Goal: Transaction & Acquisition: Book appointment/travel/reservation

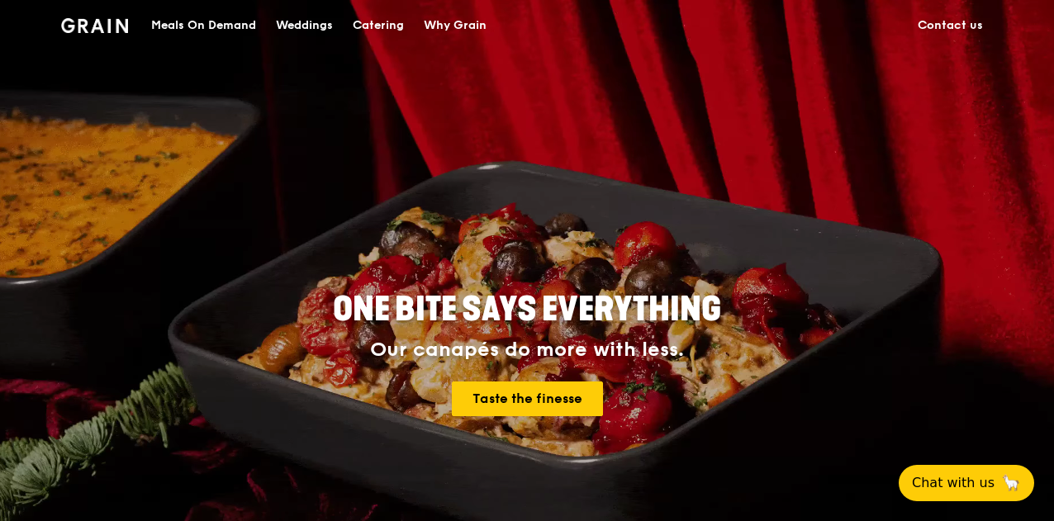
click at [366, 26] on div "Catering" at bounding box center [378, 26] width 51 height 50
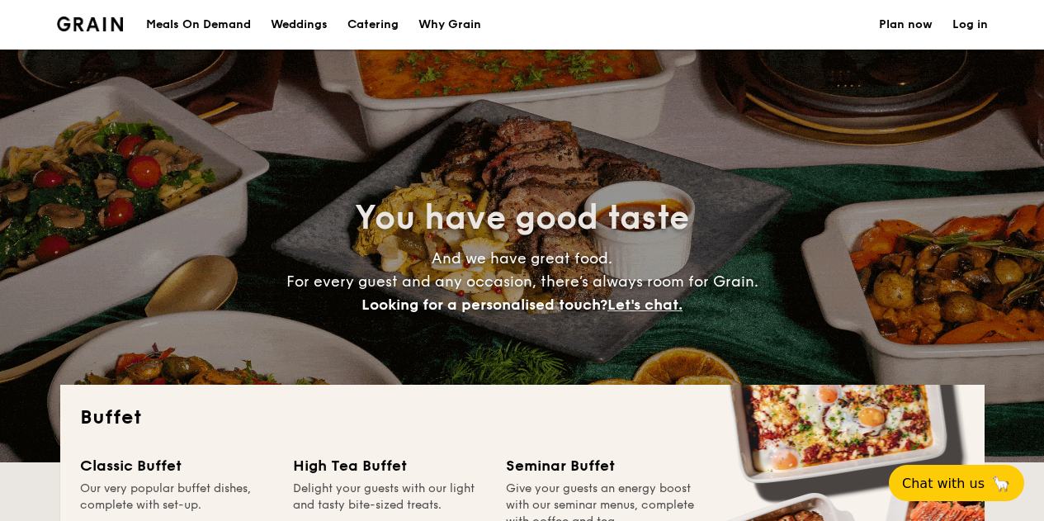
select select
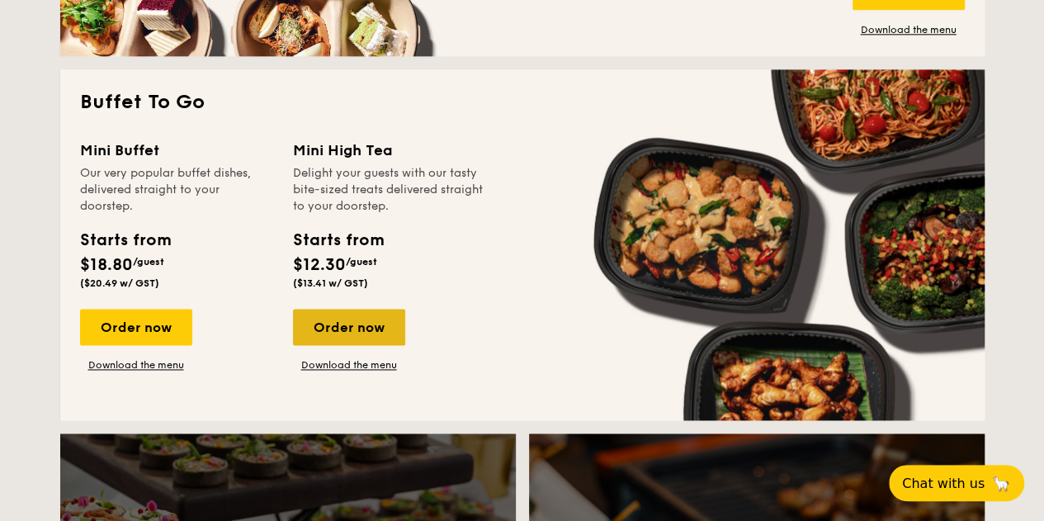
scroll to position [1073, 0]
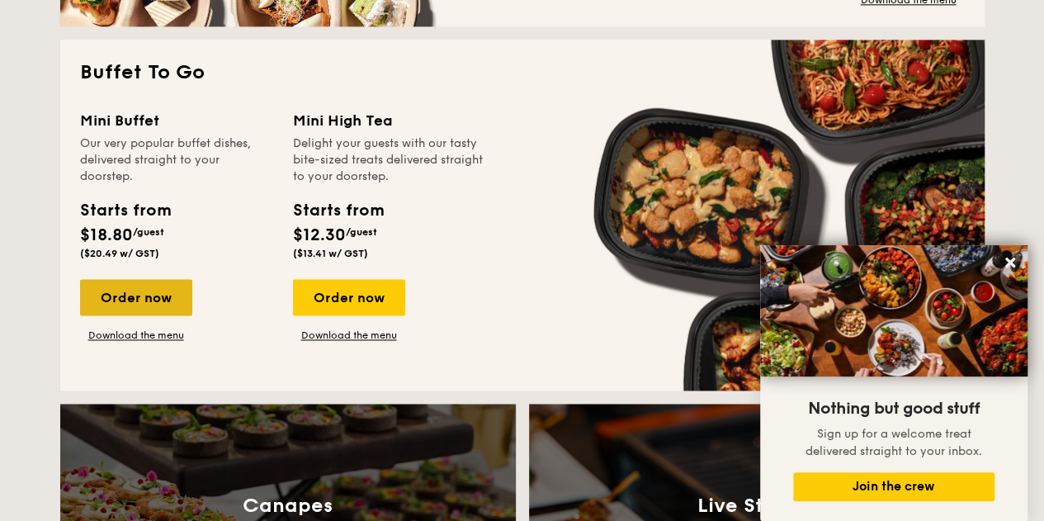
click at [154, 297] on div "Order now" at bounding box center [136, 297] width 112 height 36
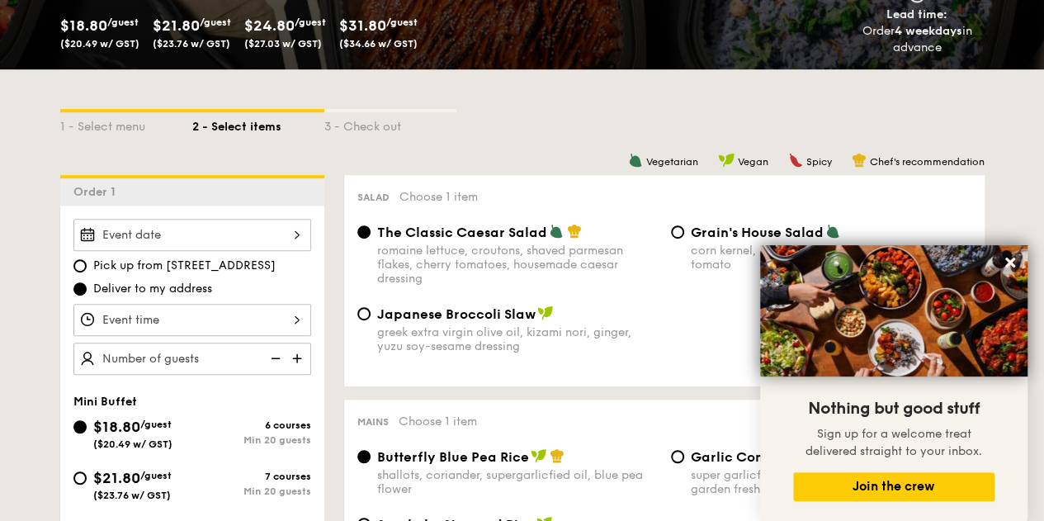
scroll to position [413, 0]
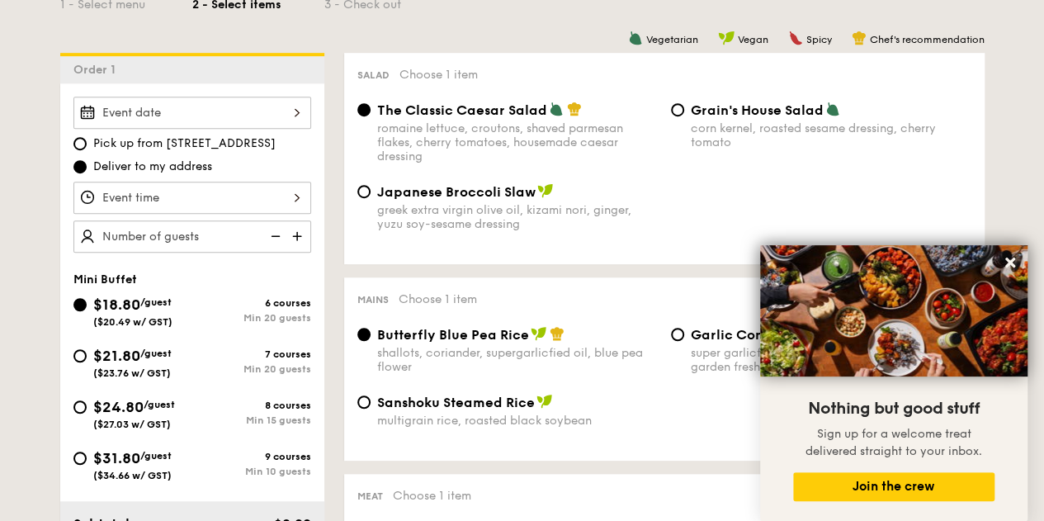
click at [483, 131] on div "romaine lettuce, croutons, shaved parmesan flakes, cherry tomatoes, housemade c…" at bounding box center [517, 142] width 281 height 42
click at [371, 116] on input "The Classic Caesar Salad romaine lettuce, croutons, shaved parmesan flakes, che…" at bounding box center [363, 109] width 13 height 13
click at [1017, 258] on button at bounding box center [1010, 262] width 26 height 26
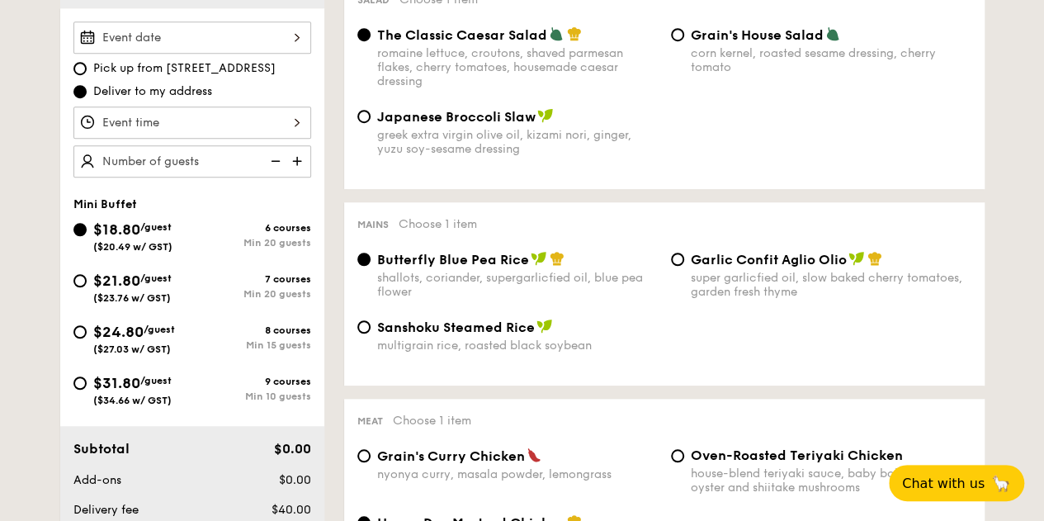
scroll to position [578, 0]
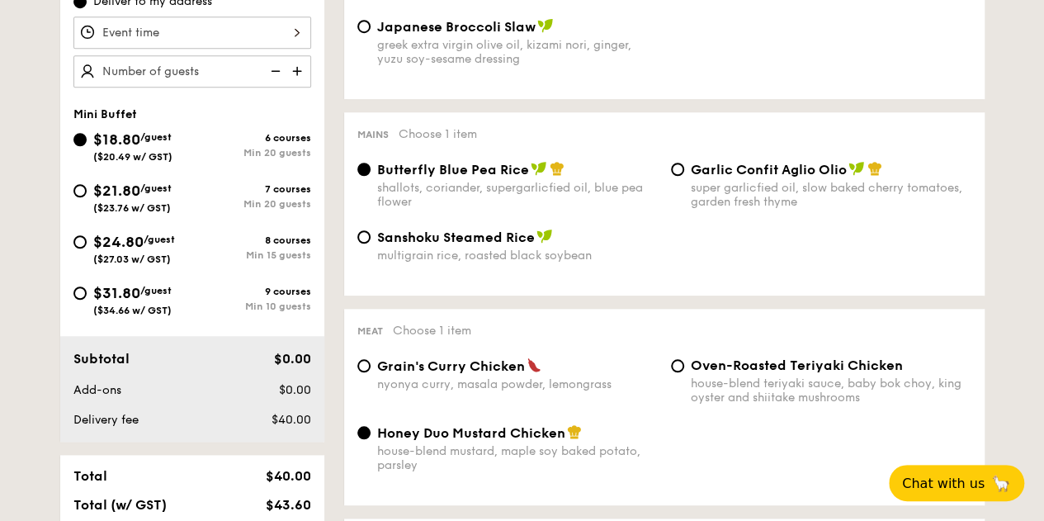
click at [751, 176] on span "Garlic Confit Aglio Olio" at bounding box center [769, 170] width 156 height 16
click at [684, 176] on input "Garlic Confit Aglio Olio super garlicfied oil, slow baked cherry tomatoes, gard…" at bounding box center [677, 169] width 13 height 13
radio input "true"
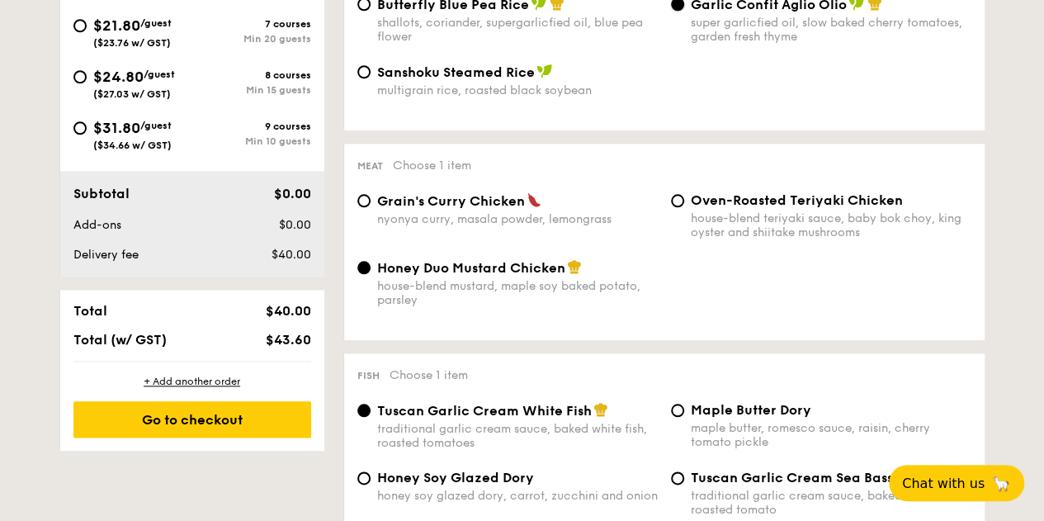
scroll to position [661, 0]
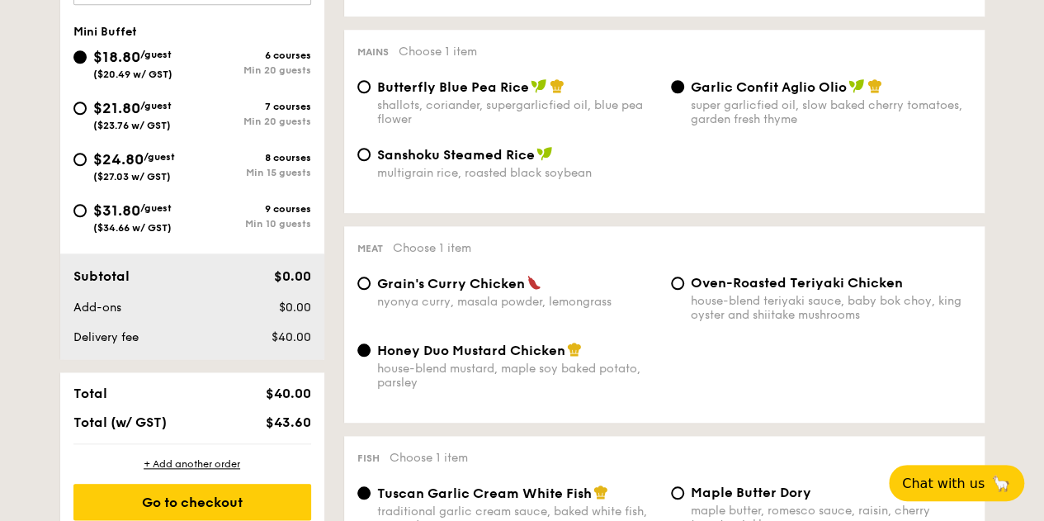
drag, startPoint x: 96, startPoint y: 153, endPoint x: 360, endPoint y: 159, distance: 264.3
click at [96, 152] on span "$24.80" at bounding box center [118, 159] width 50 height 18
click at [87, 153] on input "$24.80 /guest ($27.03 w/ GST) 8 courses Min 15 guests" at bounding box center [79, 159] width 13 height 13
radio input "true"
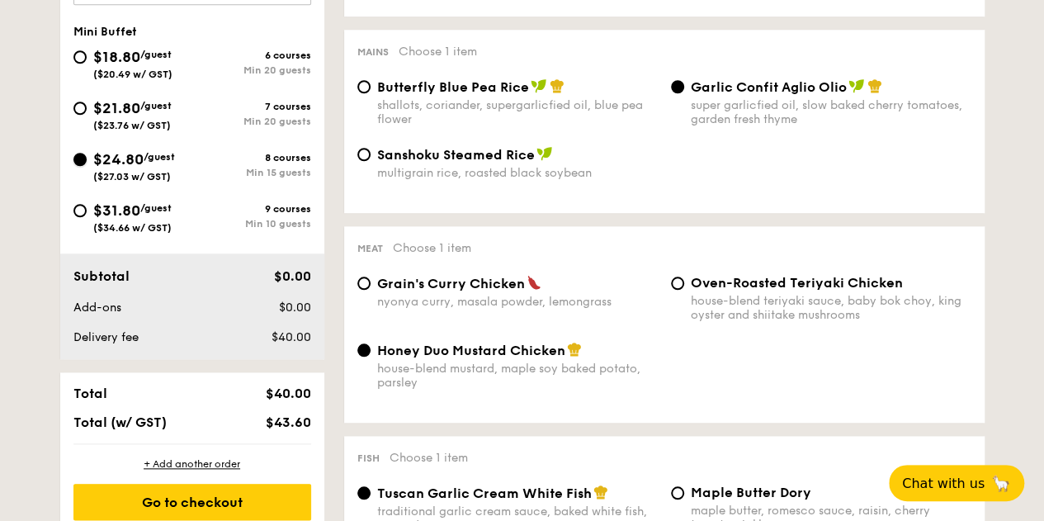
radio input "true"
radio input "false"
radio input "true"
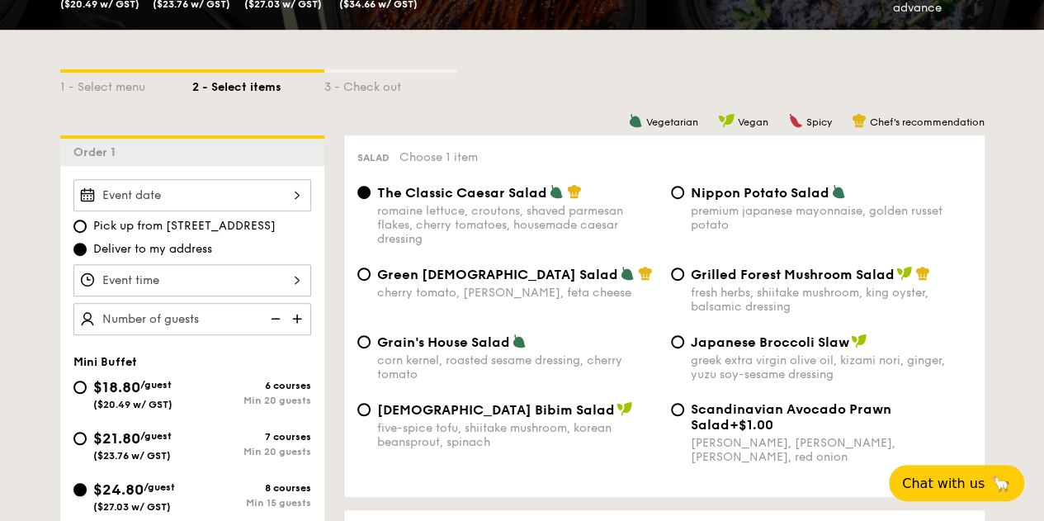
scroll to position [413, 0]
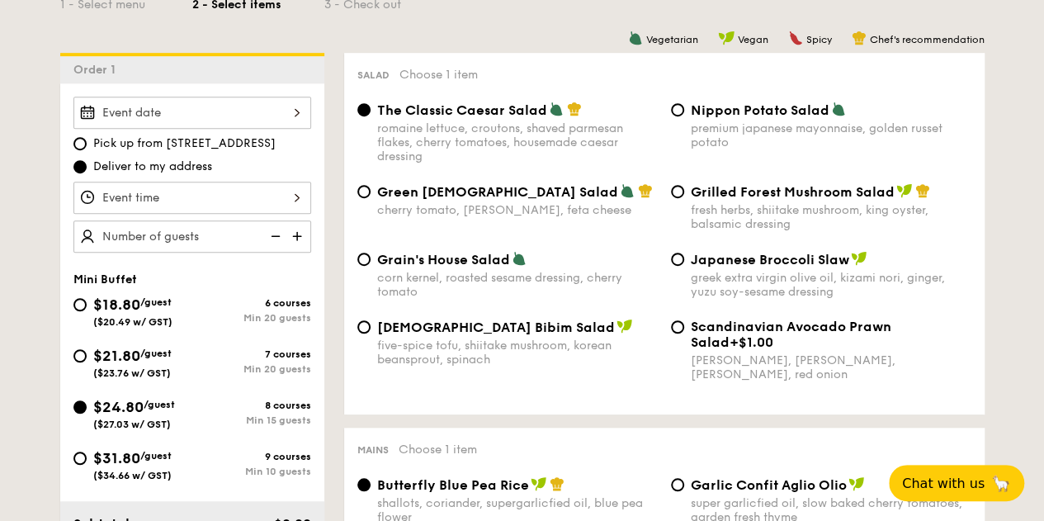
click at [785, 200] on span "Grilled Forest Mushroom Salad" at bounding box center [793, 192] width 204 height 16
click at [684, 198] on input "Grilled Forest Mushroom Salad fresh herbs, shiitake mushroom, king oyster, bals…" at bounding box center [677, 191] width 13 height 13
radio input "true"
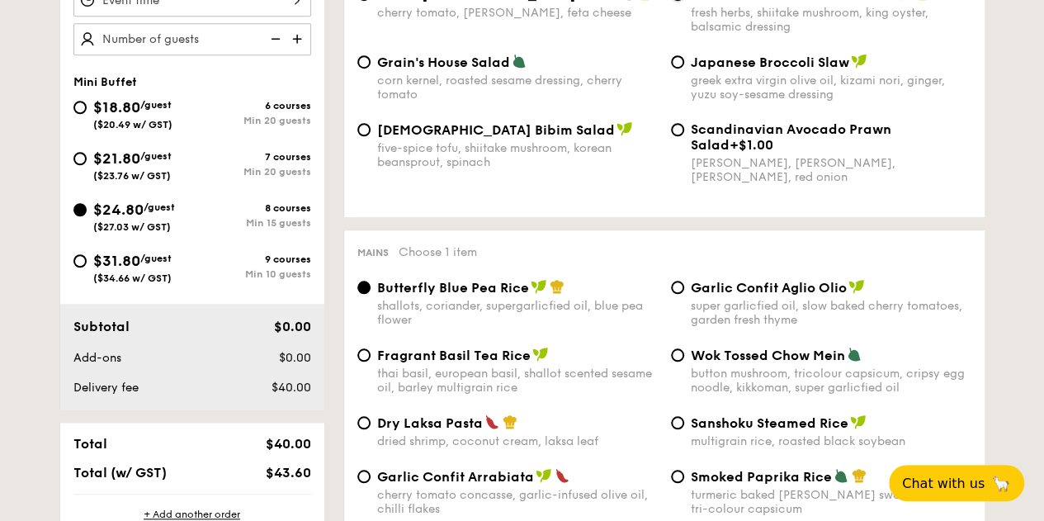
scroll to position [743, 0]
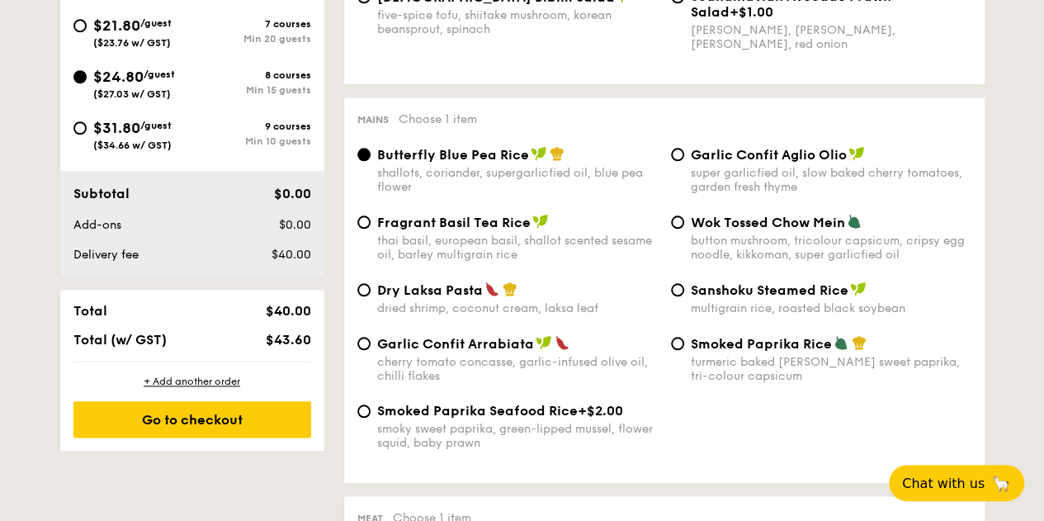
click at [423, 298] on span "Dry Laksa Pasta" at bounding box center [430, 290] width 106 height 16
click at [371, 296] on input "Dry Laksa Pasta dried shrimp, coconut cream, laksa leaf" at bounding box center [363, 289] width 13 height 13
radio input "true"
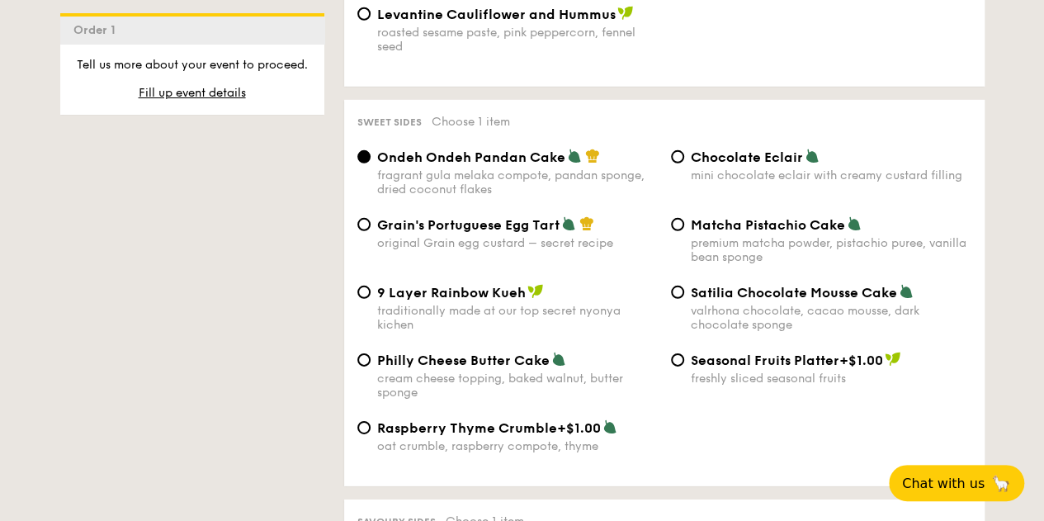
scroll to position [2477, 0]
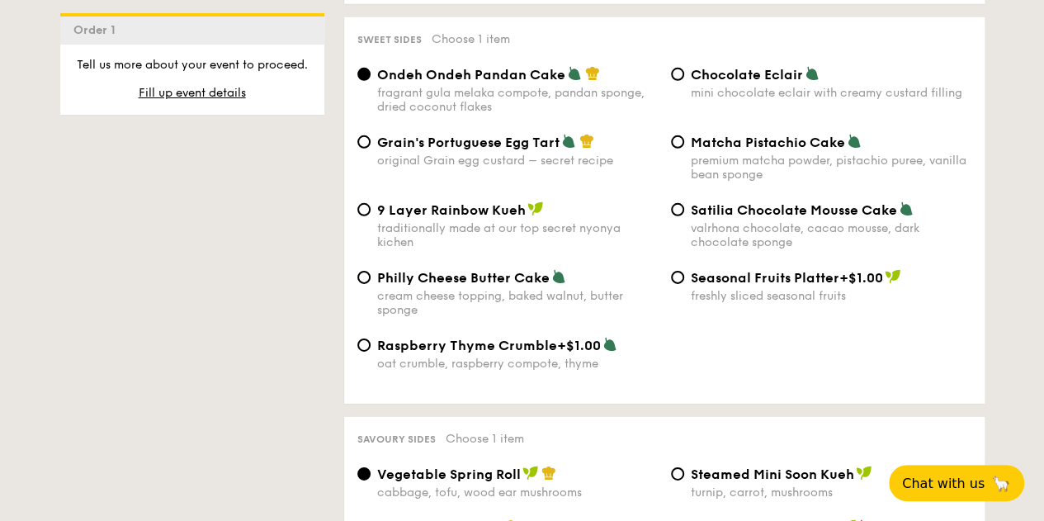
click at [753, 83] on span "Chocolate Eclair" at bounding box center [747, 75] width 112 height 16
click at [684, 81] on input "Chocolate Eclair mini chocolate eclair with creamy custard filling" at bounding box center [677, 74] width 13 height 13
radio input "true"
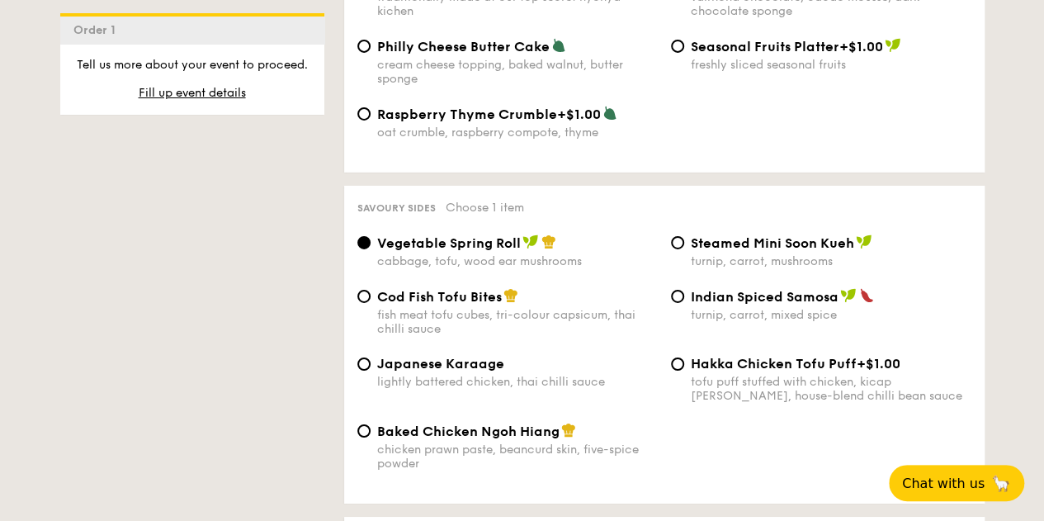
scroll to position [2725, 0]
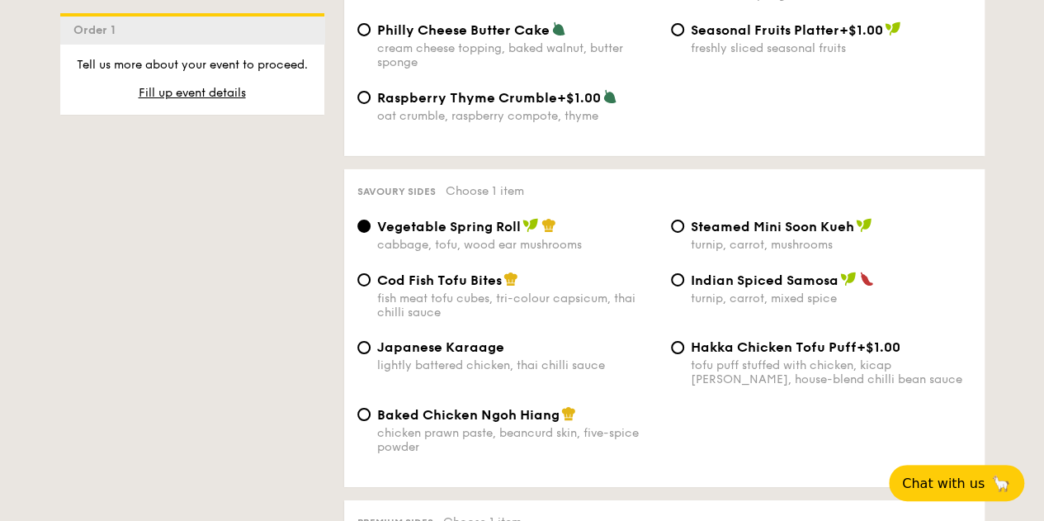
click at [457, 282] on span "Cod Fish Tofu Bites" at bounding box center [439, 280] width 125 height 16
click at [371, 282] on input "Cod Fish Tofu Bites fish meat tofu cubes, tri-colour capsicum, thai chilli sauce" at bounding box center [363, 279] width 13 height 13
radio input "true"
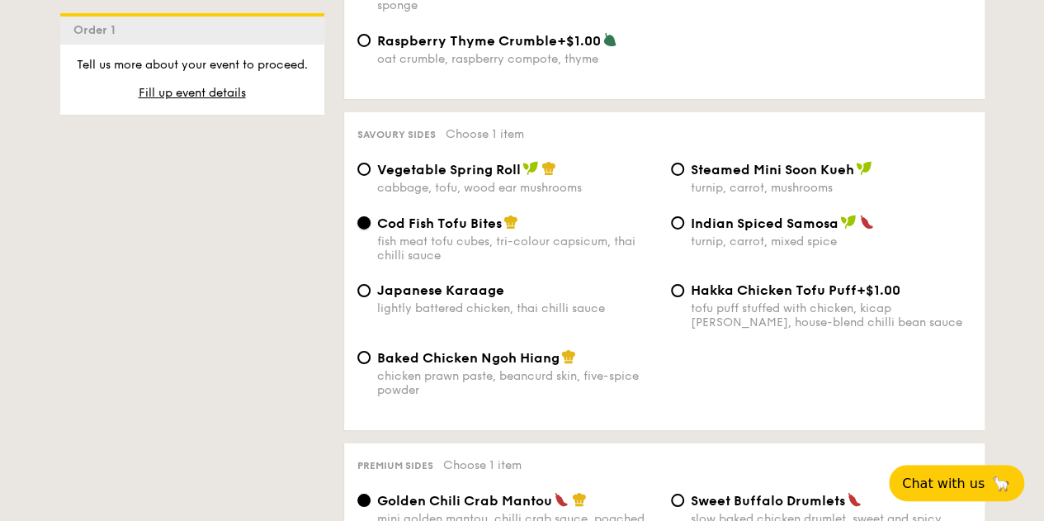
scroll to position [2807, 0]
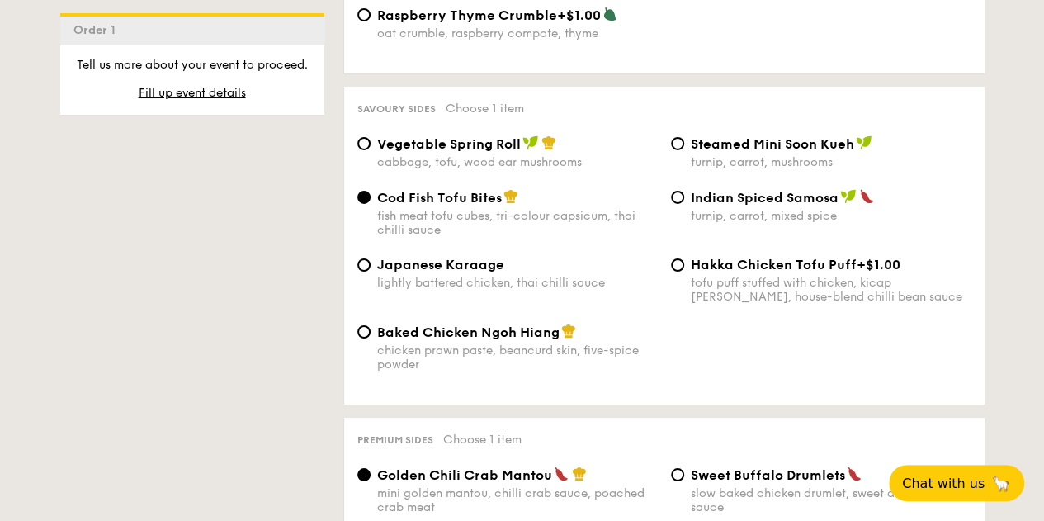
click at [537, 347] on div "Baked Chicken Ngoh Hiang chicken prawn paste, beancurd skin, five-spice powder" at bounding box center [517, 348] width 281 height 48
click at [371, 339] on input "Baked Chicken Ngoh Hiang chicken prawn paste, beancurd skin, five-spice powder" at bounding box center [363, 331] width 13 height 13
radio input "true"
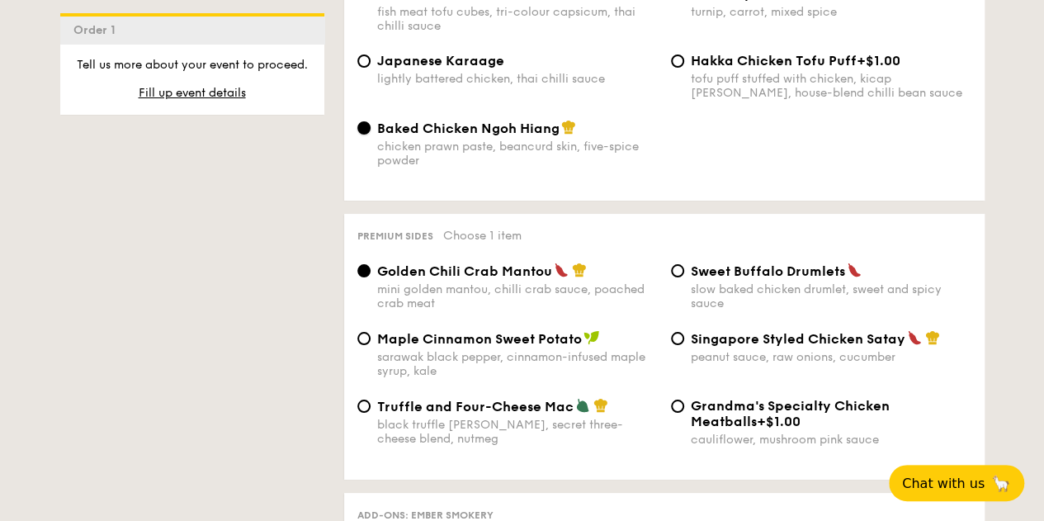
scroll to position [3137, 0]
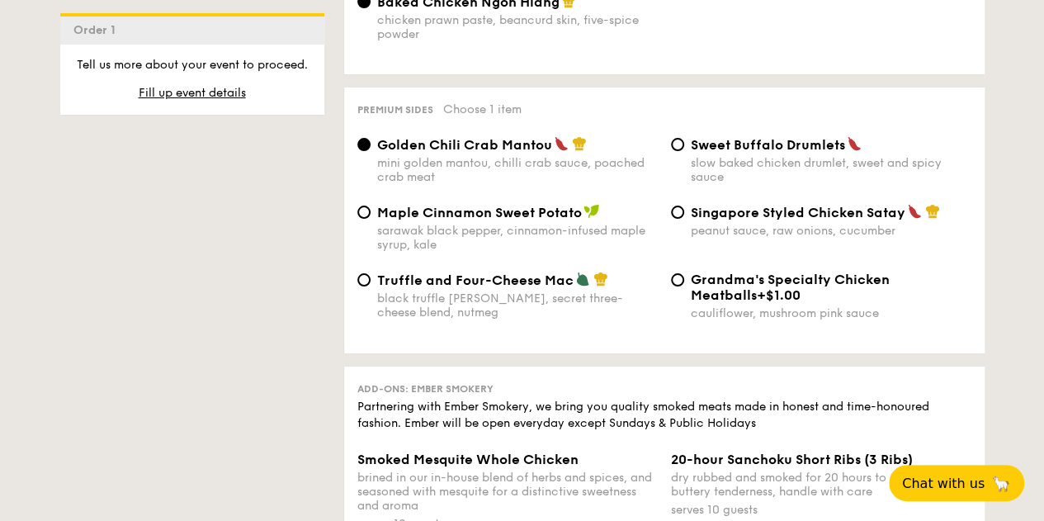
click at [751, 220] on span "Singapore Styled Chicken Satay" at bounding box center [798, 213] width 215 height 16
click at [684, 219] on input "Singapore Styled Chicken Satay peanut sauce, raw onions, cucumber" at bounding box center [677, 212] width 13 height 13
radio input "true"
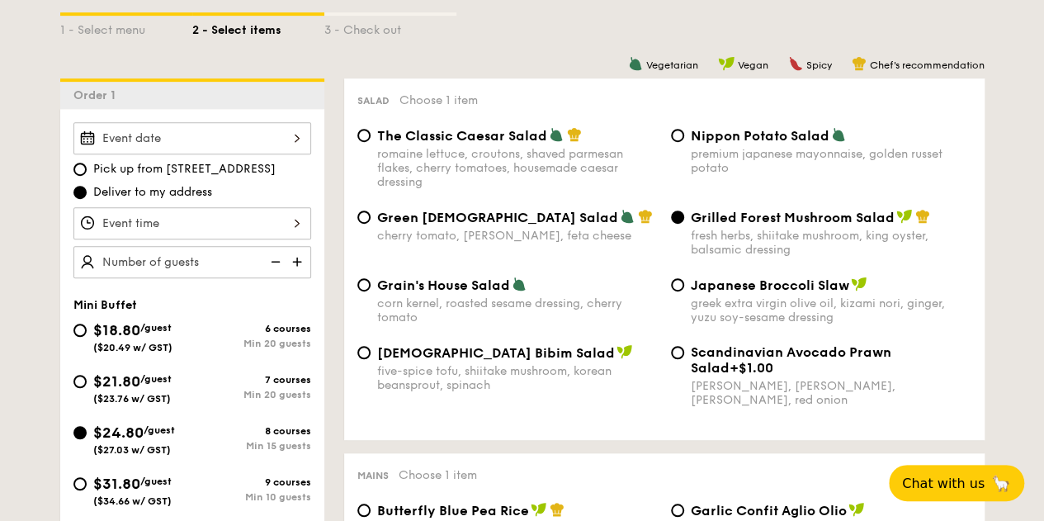
scroll to position [413, 0]
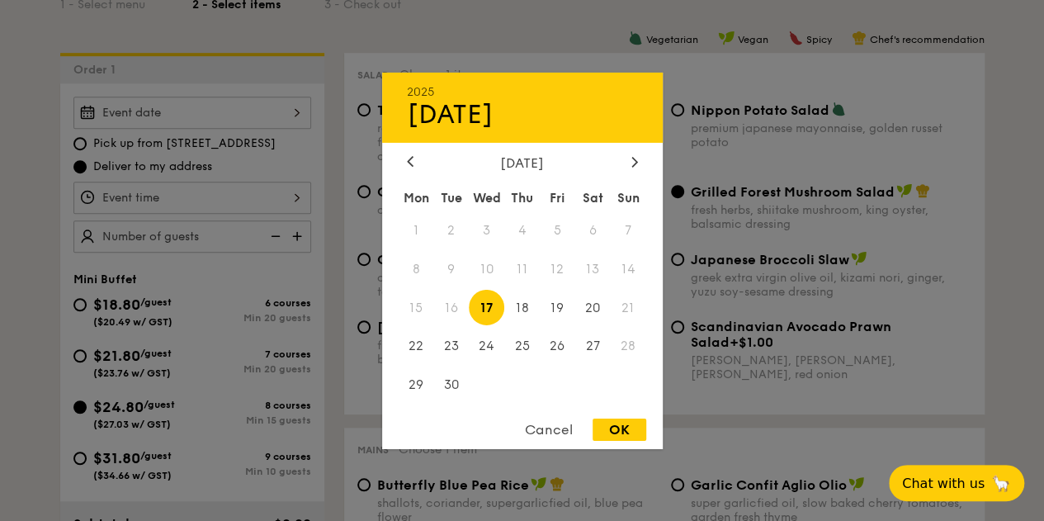
click at [218, 112] on div "2025 Sep [DATE] Tue Wed Thu Fri Sat Sun 1 2 3 4 5 6 7 8 9 10 11 12 13 14 15 16 …" at bounding box center [192, 113] width 238 height 32
click at [641, 159] on div at bounding box center [634, 162] width 15 height 16
click at [631, 226] on span "5" at bounding box center [629, 230] width 36 height 36
click at [636, 220] on span "5" at bounding box center [629, 230] width 36 height 36
click at [634, 220] on span "5" at bounding box center [629, 230] width 36 height 36
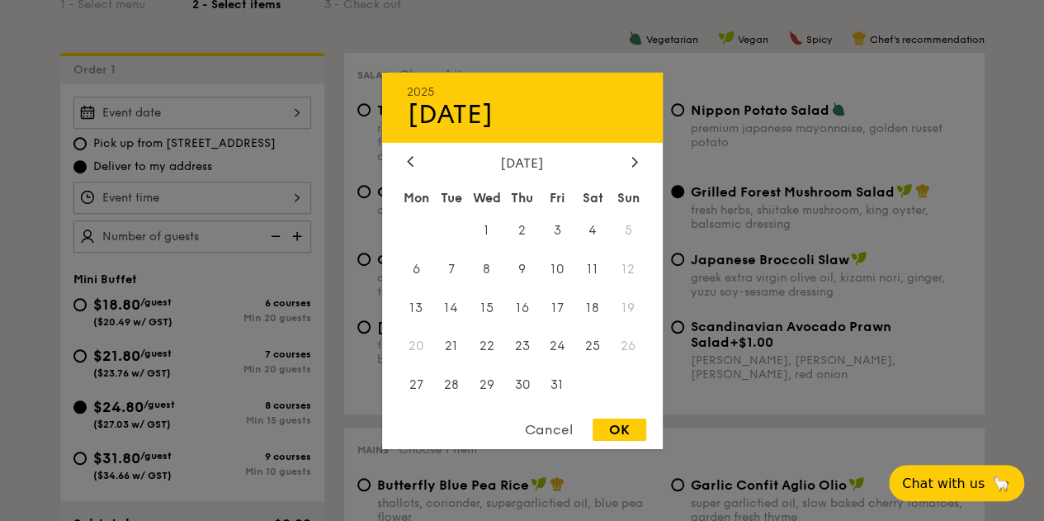
click at [632, 219] on span "5" at bounding box center [629, 230] width 36 height 36
click at [631, 220] on span "5" at bounding box center [629, 230] width 36 height 36
click at [621, 216] on span "5" at bounding box center [629, 230] width 36 height 36
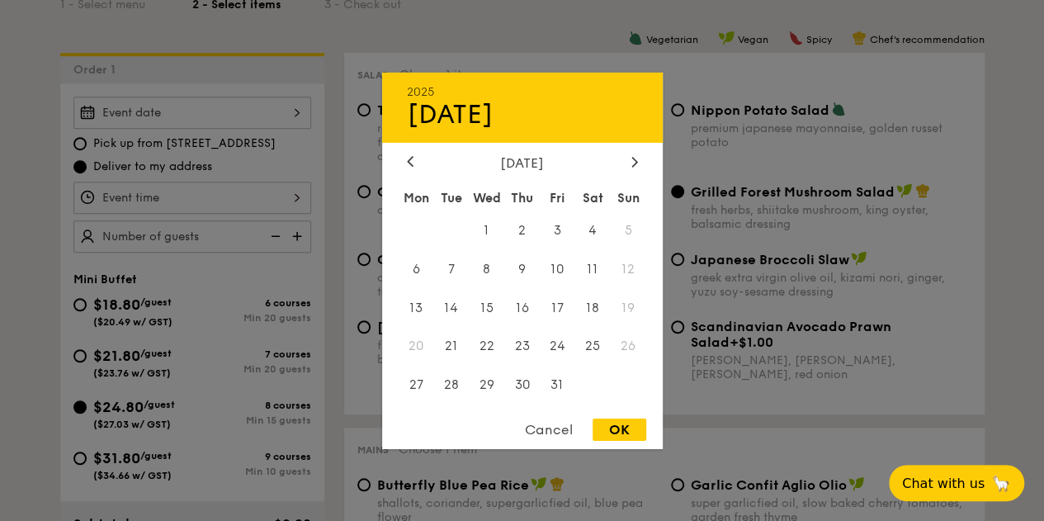
click at [537, 428] on div "Cancel" at bounding box center [549, 430] width 81 height 22
click at [201, 116] on div "2025 Sep [DATE] Tue Wed Thu Fri Sat Sun 1 2 3 4 5 6 7 8 9 10 11 12 13 14 15 16 …" at bounding box center [192, 113] width 238 height 32
click at [632, 308] on span "21" at bounding box center [629, 308] width 36 height 36
click at [622, 339] on span "28" at bounding box center [629, 347] width 36 height 36
click at [627, 154] on div at bounding box center [634, 162] width 15 height 16
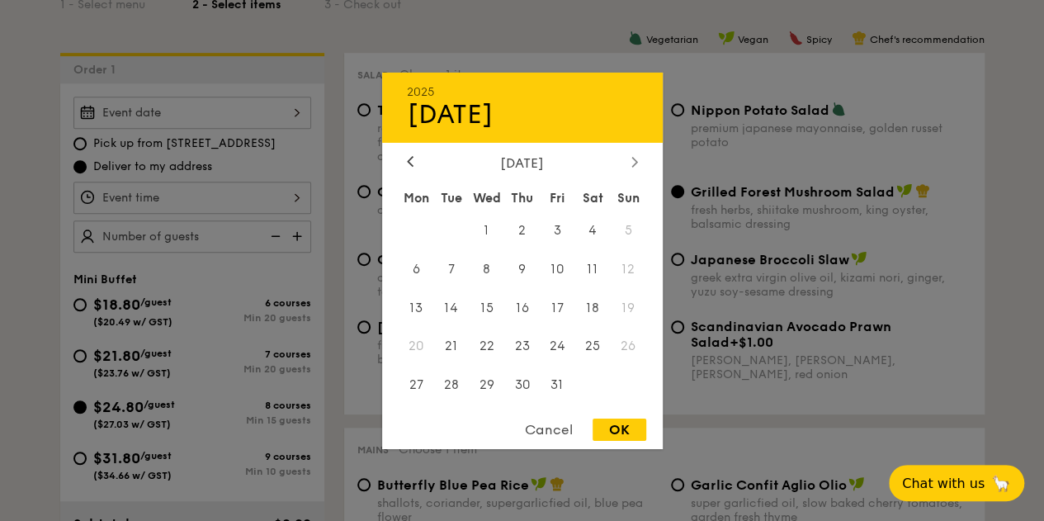
click at [627, 159] on div at bounding box center [634, 162] width 15 height 16
click at [632, 157] on icon at bounding box center [634, 162] width 5 height 10
click at [403, 161] on div at bounding box center [410, 162] width 15 height 16
click at [403, 160] on div at bounding box center [410, 162] width 15 height 16
click at [410, 158] on icon at bounding box center [410, 162] width 5 height 10
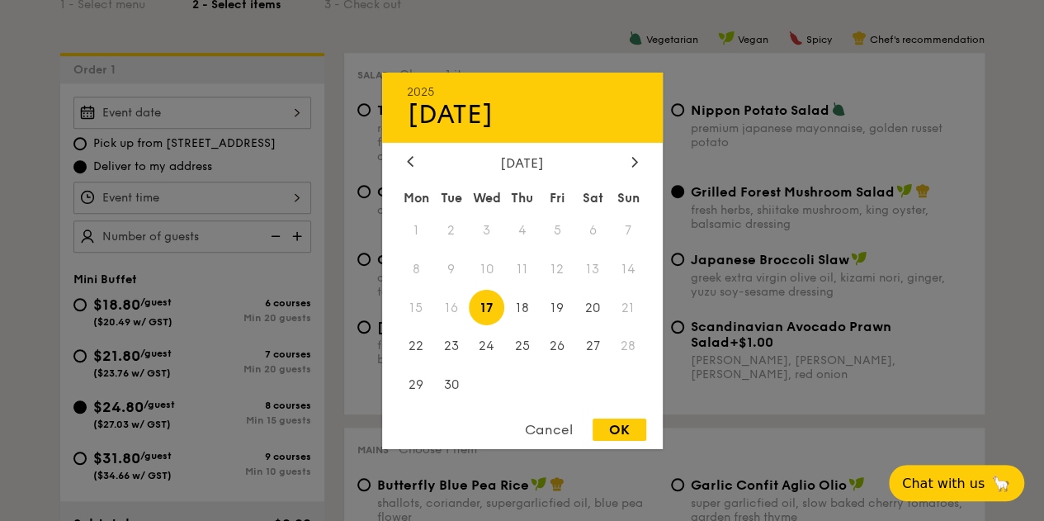
click at [566, 433] on div "Cancel" at bounding box center [549, 430] width 81 height 22
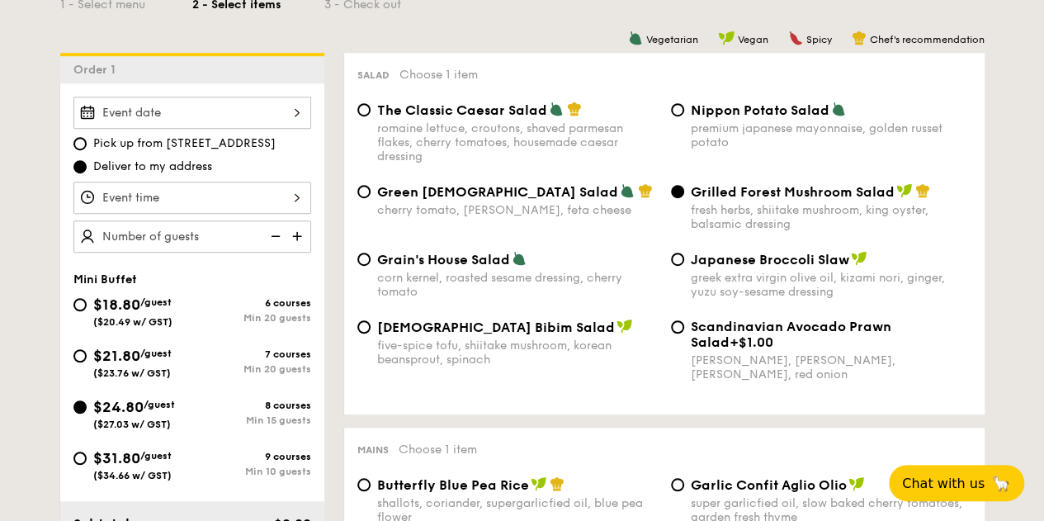
click at [218, 144] on span "Pick up from [STREET_ADDRESS]" at bounding box center [184, 143] width 182 height 17
click at [87, 144] on input "Pick up from [STREET_ADDRESS]" at bounding box center [79, 143] width 13 height 13
radio input "true"
click at [256, 118] on div at bounding box center [192, 113] width 238 height 32
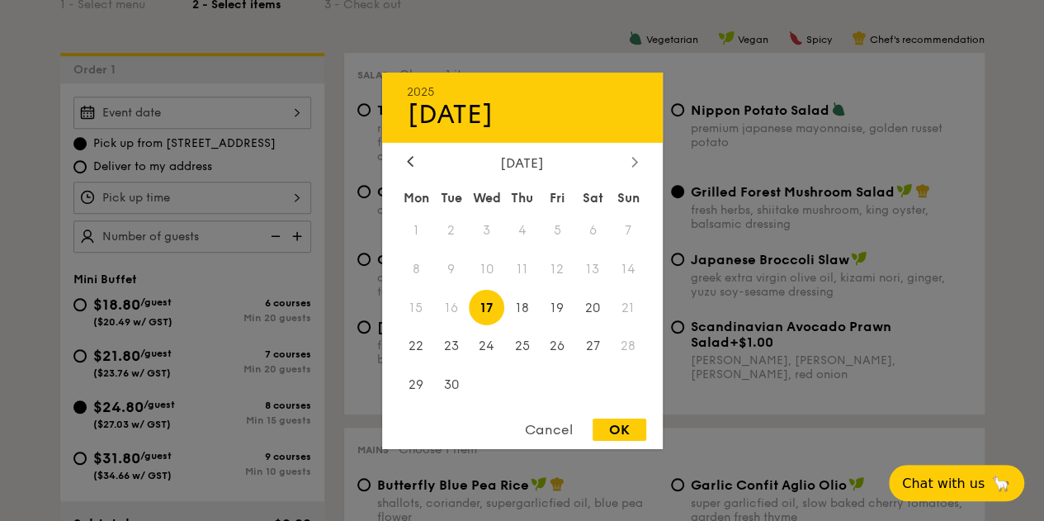
click at [637, 156] on icon at bounding box center [635, 161] width 7 height 11
click at [555, 428] on div "Cancel" at bounding box center [549, 430] width 81 height 22
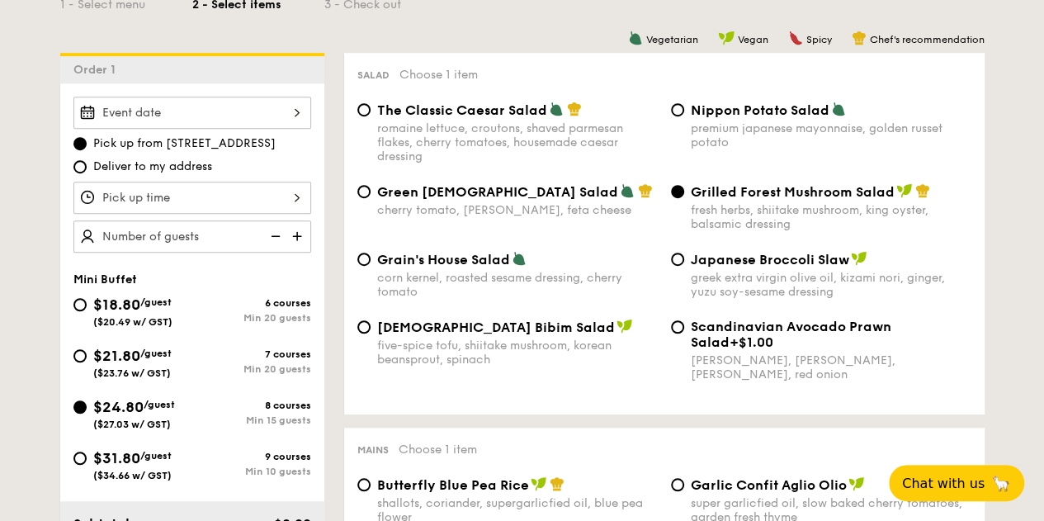
click at [152, 174] on div "Pick up from [STREET_ADDRESS] Deliver to my address" at bounding box center [192, 175] width 238 height 156
click at [150, 166] on span "Deliver to my address" at bounding box center [152, 167] width 119 height 17
click at [87, 166] on input "Deliver to my address" at bounding box center [79, 166] width 13 height 13
radio input "true"
click at [232, 106] on div at bounding box center [192, 113] width 238 height 32
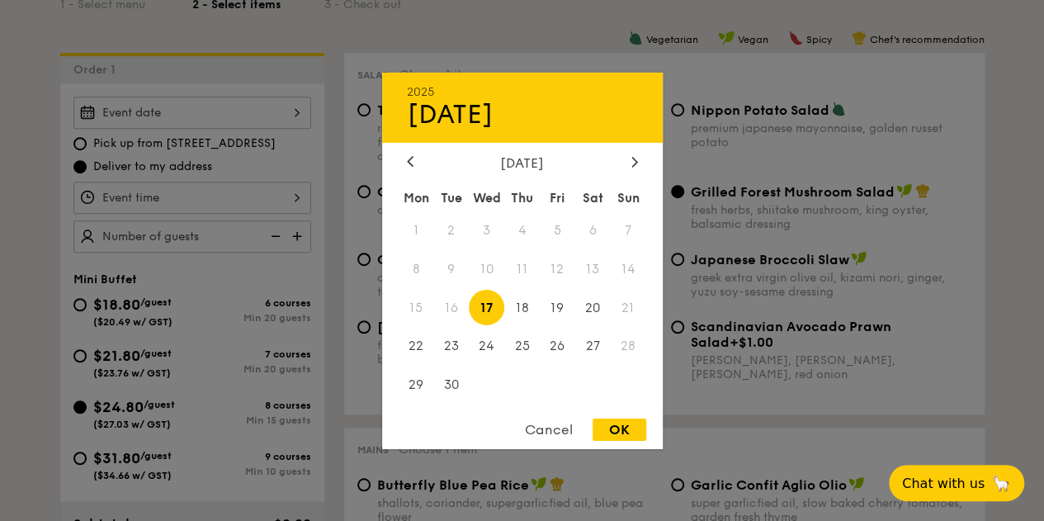
click at [634, 149] on div "2025 Sep [DATE] Tue Wed Thu Fri Sat Sun 1 2 3 4 5 6 7 8 9 10 11 12 13 14 15 16 …" at bounding box center [522, 260] width 281 height 376
click at [637, 150] on div "2025 Sep [DATE] Tue Wed Thu Fri Sat Sun 1 2 3 4 5 6 7 8 9 10 11 12 13 14 15 16 …" at bounding box center [522, 260] width 281 height 376
click at [636, 156] on icon at bounding box center [635, 161] width 7 height 11
click at [537, 422] on div "Cancel" at bounding box center [549, 430] width 81 height 22
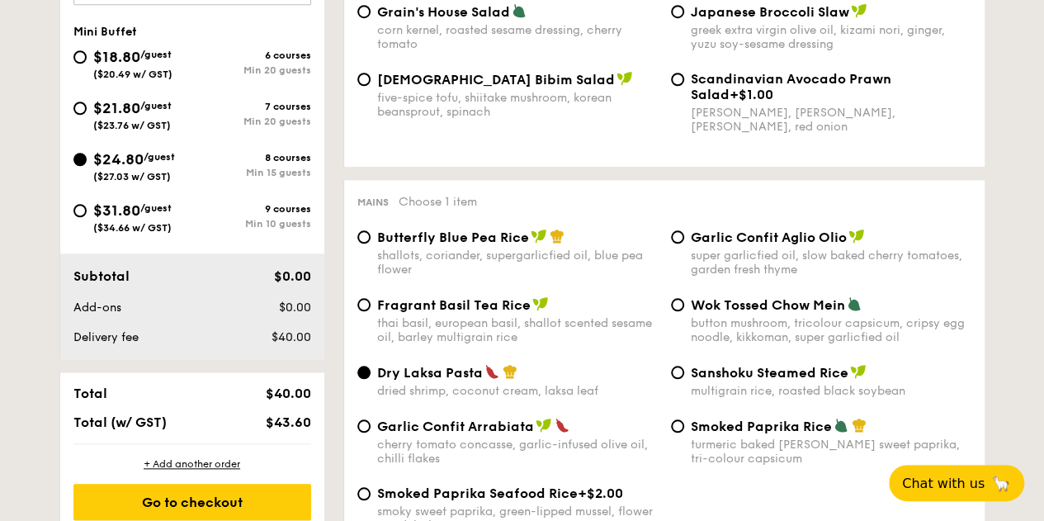
scroll to position [495, 0]
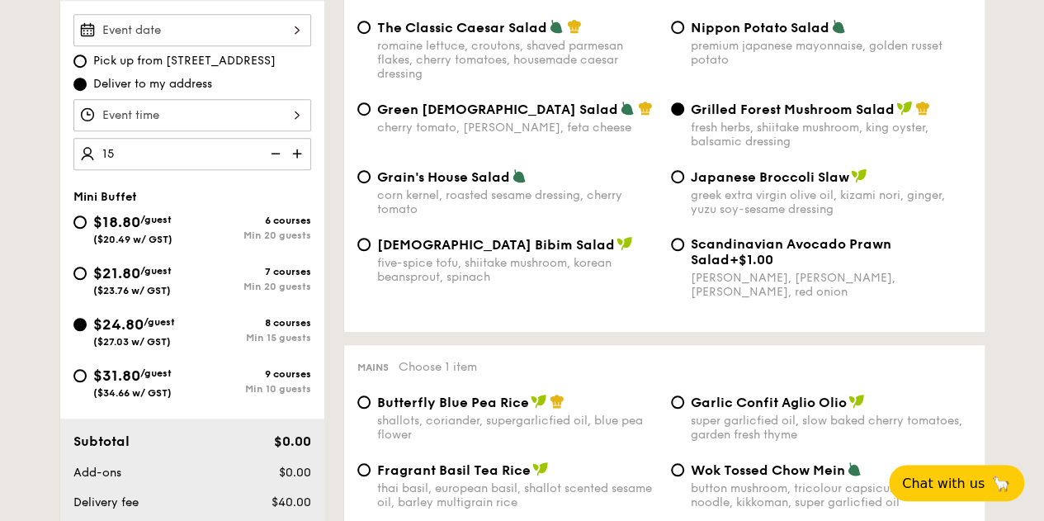
type input "15 guests"
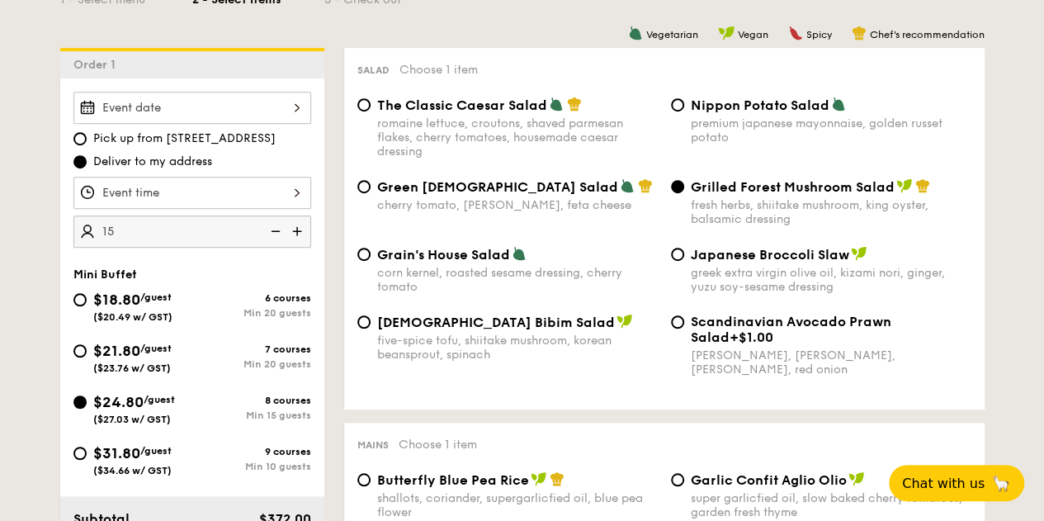
scroll to position [413, 0]
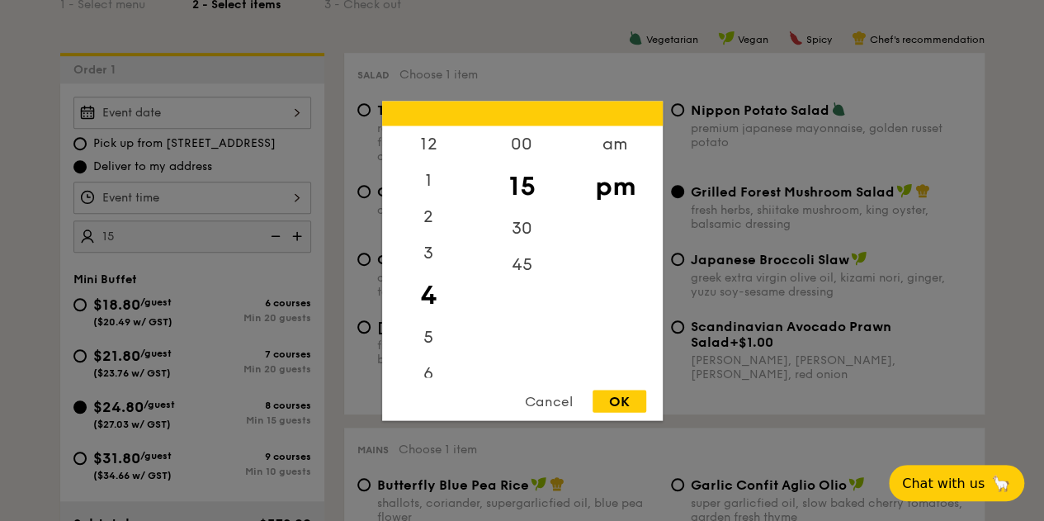
click at [209, 192] on div "12 1 2 3 4 5 6 7 8 9 10 11 00 15 30 45 am pm Cancel OK" at bounding box center [192, 198] width 238 height 32
click at [33, 174] on div at bounding box center [522, 260] width 1044 height 521
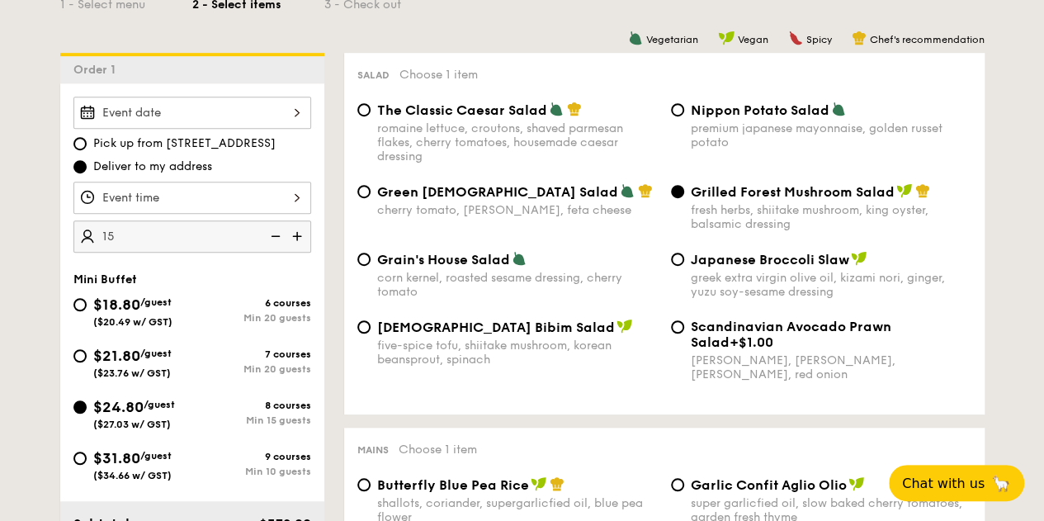
click at [201, 113] on div at bounding box center [192, 113] width 238 height 32
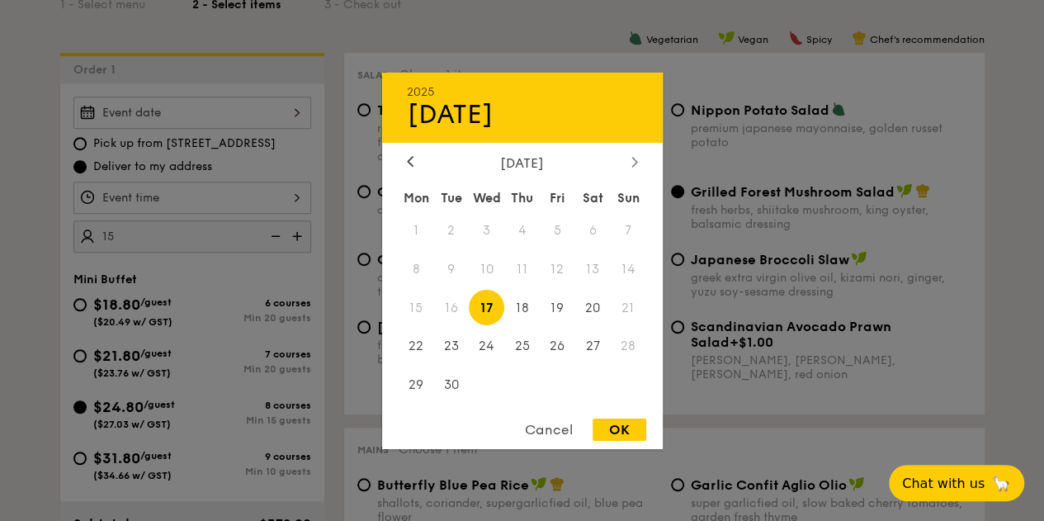
click at [641, 164] on div at bounding box center [634, 162] width 15 height 16
click at [551, 430] on div "Cancel" at bounding box center [549, 430] width 81 height 22
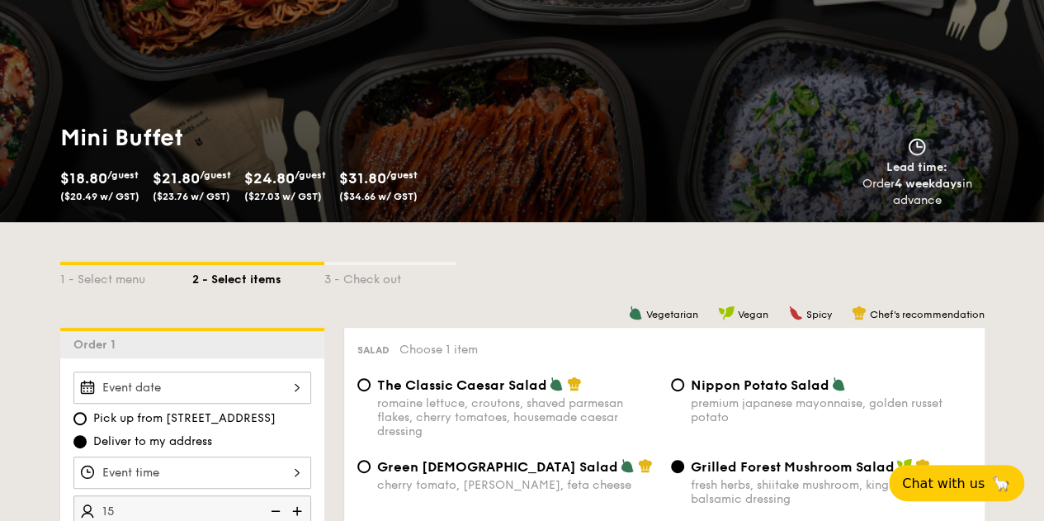
scroll to position [0, 0]
